Goal: Information Seeking & Learning: Learn about a topic

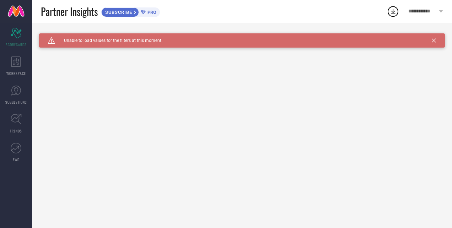
click at [436, 42] on icon at bounding box center [434, 40] width 4 height 4
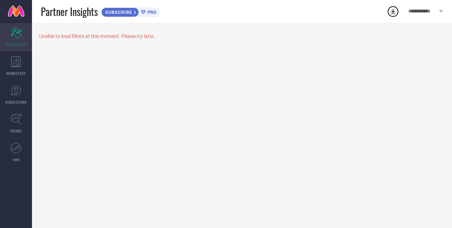
click at [17, 26] on div "Scorecard SCORECARDS" at bounding box center [16, 37] width 32 height 28
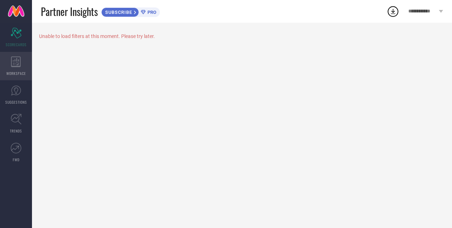
click at [21, 62] on div "WORKSPACE" at bounding box center [16, 66] width 32 height 28
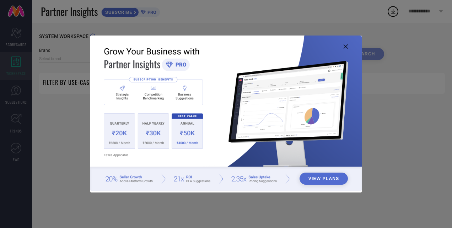
type input "1 STOP FASHION"
type input "All"
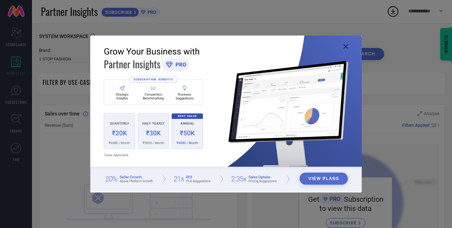
click at [46, 116] on div "View Plans" at bounding box center [226, 114] width 452 height 228
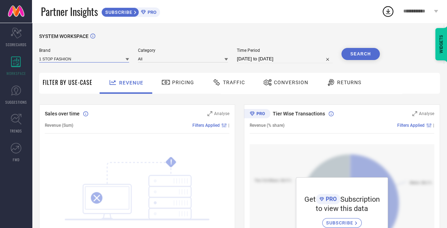
click at [73, 61] on input at bounding box center [84, 58] width 90 height 7
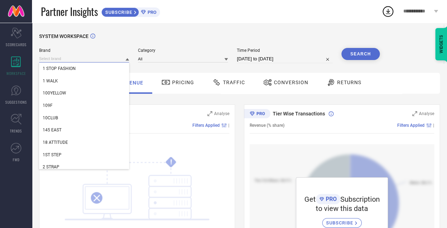
click at [73, 61] on input at bounding box center [84, 58] width 90 height 7
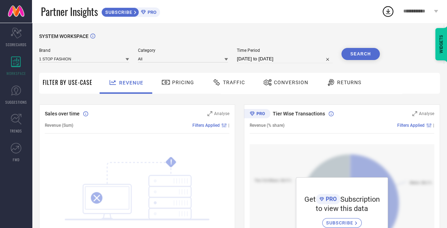
click at [150, 53] on span "Category" at bounding box center [183, 50] width 90 height 5
click at [150, 59] on input at bounding box center [183, 58] width 90 height 7
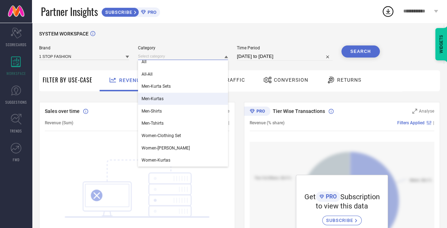
scroll to position [2, 0]
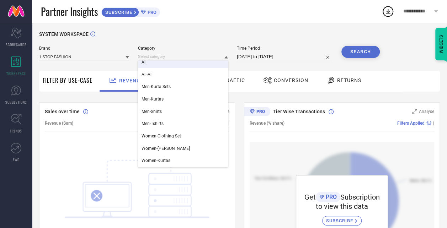
click at [161, 66] on div "All" at bounding box center [183, 62] width 90 height 12
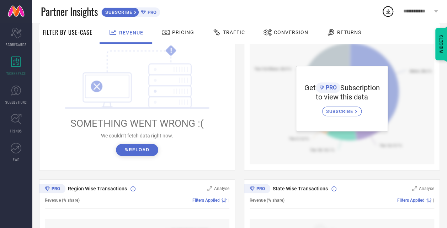
scroll to position [0, 0]
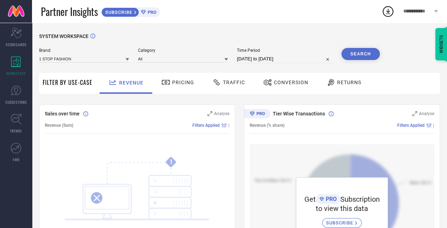
click at [281, 83] on span "Conversion" at bounding box center [291, 83] width 35 height 6
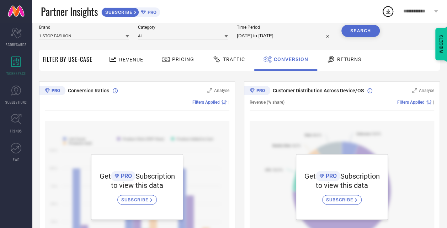
scroll to position [10, 0]
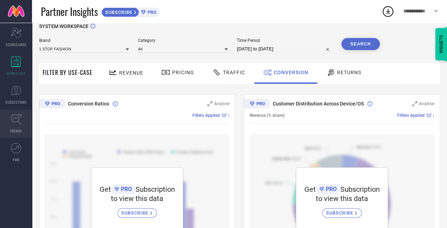
click at [11, 119] on icon at bounding box center [16, 119] width 11 height 11
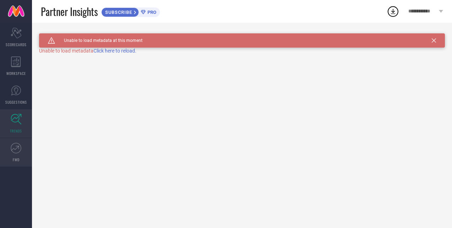
click at [12, 144] on icon at bounding box center [16, 148] width 11 height 11
